Goal: Information Seeking & Learning: Learn about a topic

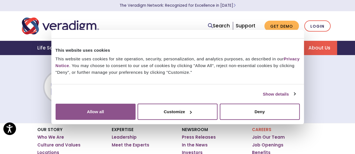
click at [135, 104] on button "Allow all" at bounding box center [96, 112] width 80 height 16
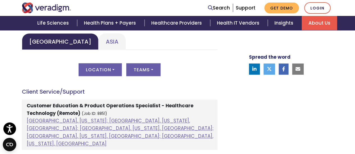
scroll to position [308, 0]
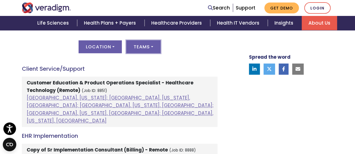
click at [154, 48] on button "Teams" at bounding box center [143, 46] width 34 height 13
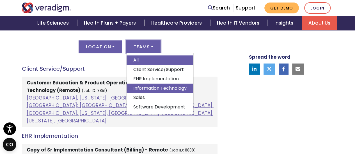
click at [170, 87] on link "Information Technology" at bounding box center [159, 89] width 67 height 10
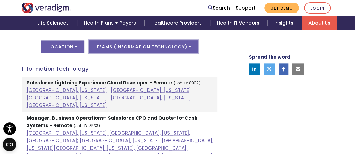
click at [179, 49] on button "Teams ( Information Technology )" at bounding box center [143, 46] width 109 height 13
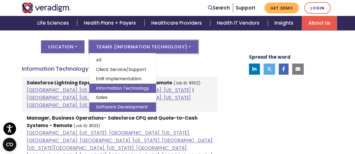
click at [118, 105] on link "Software Development" at bounding box center [122, 108] width 67 height 10
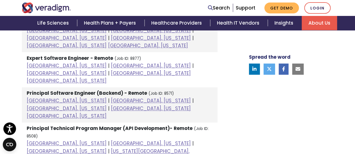
scroll to position [336, 0]
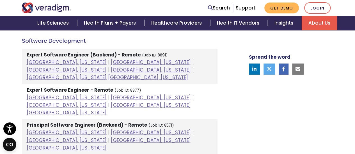
click at [86, 53] on strong "Expert Software Engineer (Backend) - Remote" at bounding box center [84, 55] width 114 height 7
click at [33, 56] on li "Expert Software Engineer (Backend) - Remote (Job ID: 8891) [GEOGRAPHIC_DATA], […" at bounding box center [119, 66] width 195 height 35
click at [50, 54] on strong "Expert Software Engineer (Backend) - Remote" at bounding box center [84, 55] width 114 height 7
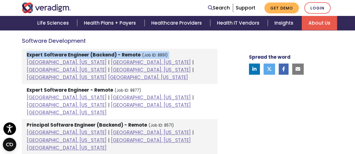
click at [50, 54] on strong "Expert Software Engineer (Backend) - Remote" at bounding box center [84, 55] width 114 height 7
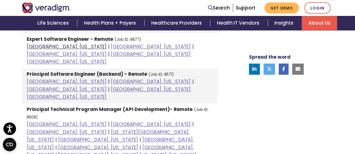
scroll to position [449, 0]
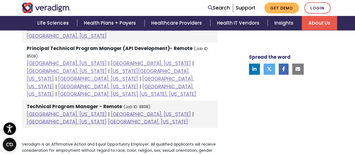
click at [52, 103] on strong "Technical Program Manager - Remote" at bounding box center [74, 106] width 95 height 7
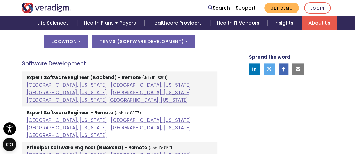
scroll to position [308, 0]
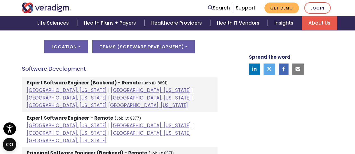
click at [59, 84] on strong "Expert Software Engineer (Backend) - Remote" at bounding box center [84, 83] width 114 height 7
click at [101, 84] on strong "Expert Software Engineer (Backend) - Remote" at bounding box center [84, 83] width 114 height 7
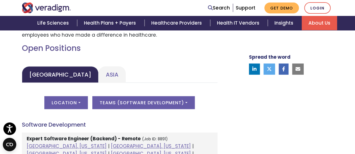
scroll to position [280, 0]
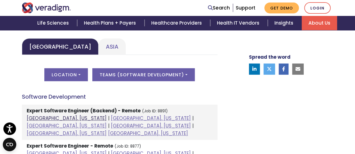
click at [45, 119] on link "[GEOGRAPHIC_DATA], [US_STATE]" at bounding box center [67, 118] width 80 height 7
click at [41, 119] on link "[GEOGRAPHIC_DATA], [US_STATE]" at bounding box center [67, 118] width 80 height 7
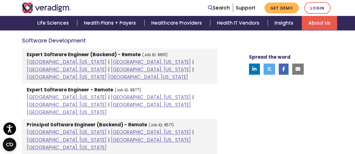
scroll to position [393, 0]
